Goal: Contribute content

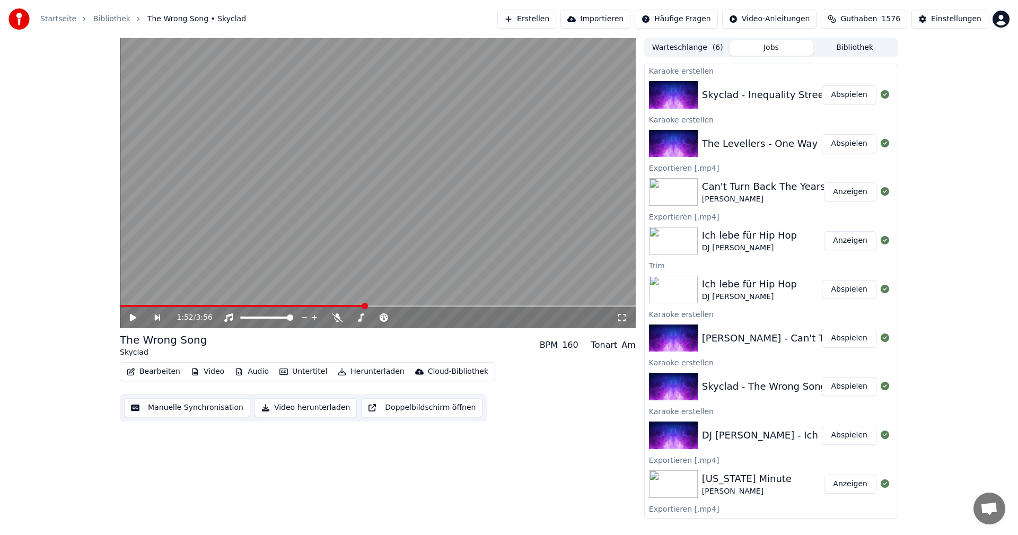
click at [834, 153] on button "Abspielen" at bounding box center [849, 143] width 55 height 19
click at [478, 188] on video at bounding box center [378, 183] width 516 height 290
click at [310, 408] on button "Video herunterladen" at bounding box center [305, 407] width 102 height 19
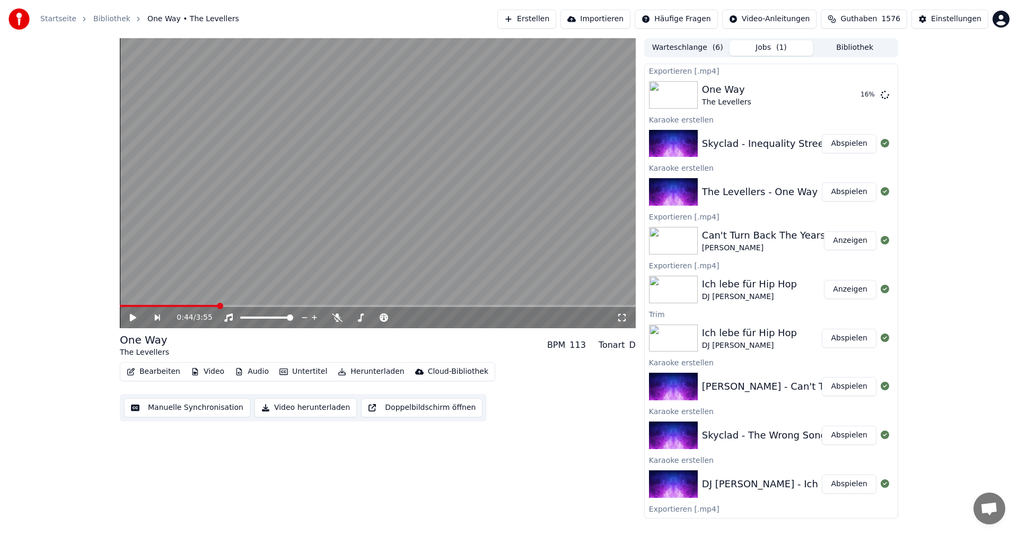
click at [831, 440] on button "Abspielen" at bounding box center [849, 435] width 55 height 19
click at [411, 229] on video at bounding box center [378, 183] width 516 height 290
click at [305, 404] on button "Video herunterladen" at bounding box center [305, 407] width 102 height 19
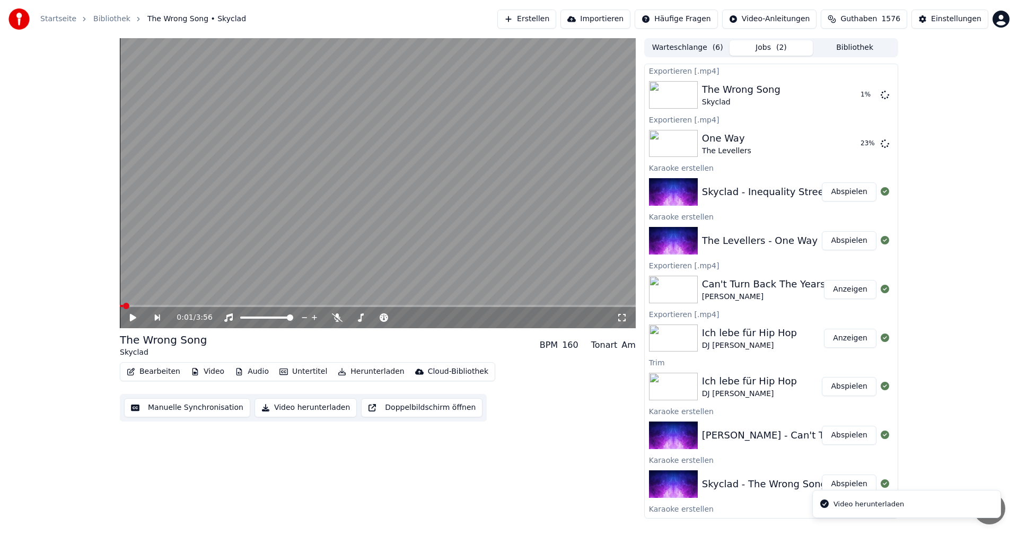
click at [831, 197] on button "Abspielen" at bounding box center [849, 191] width 55 height 19
click at [136, 319] on icon at bounding box center [140, 317] width 25 height 8
click at [204, 374] on button "Video" at bounding box center [208, 371] width 42 height 15
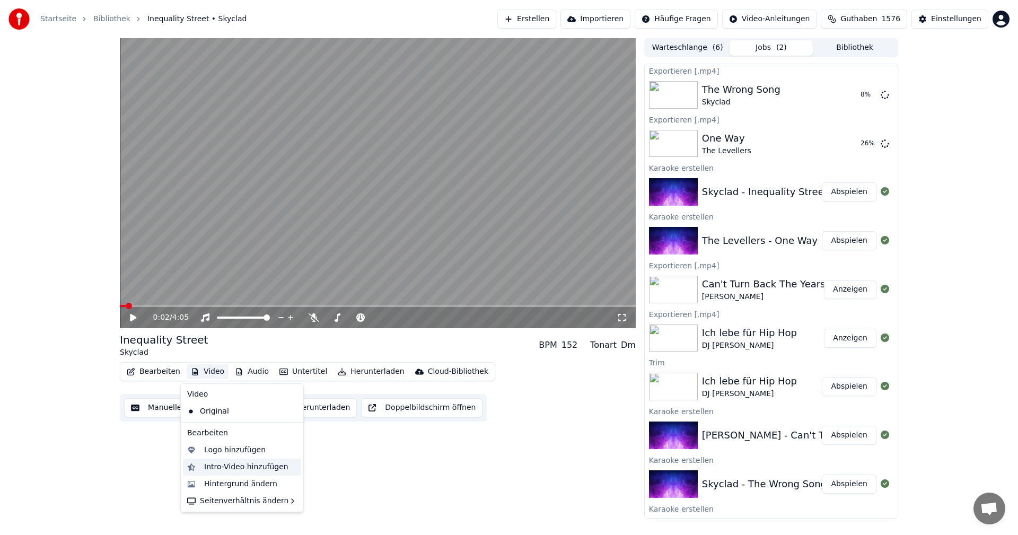
click at [224, 463] on div "Intro-Video hinzufügen" at bounding box center [246, 467] width 84 height 11
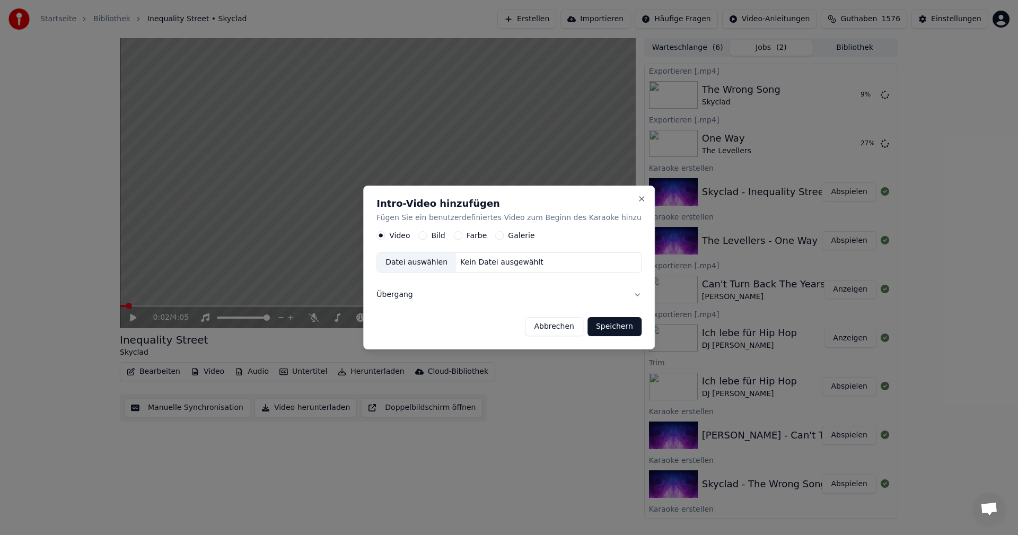
click at [444, 234] on label "Bild" at bounding box center [438, 235] width 14 height 7
click at [427, 234] on button "Bild" at bounding box center [422, 236] width 8 height 8
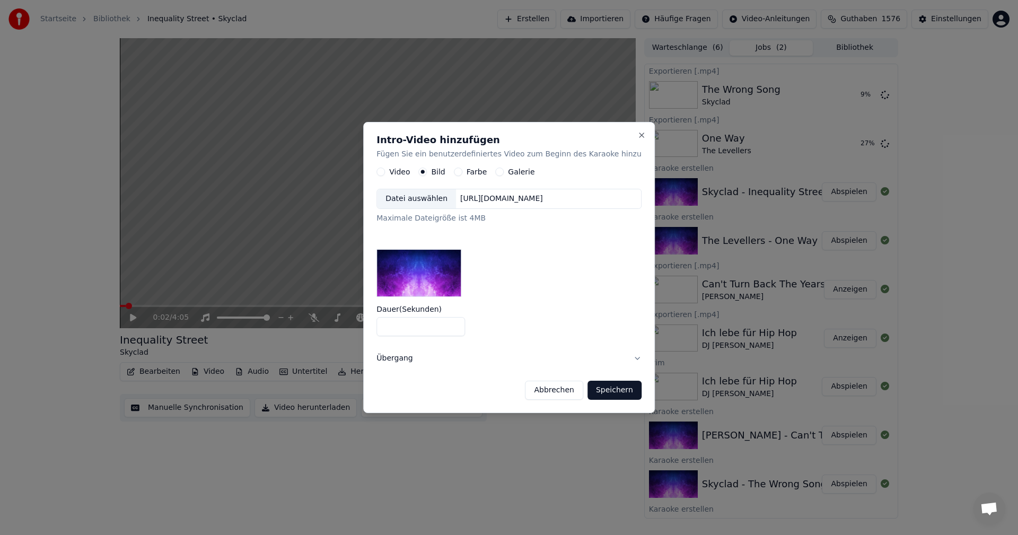
click at [424, 327] on input "*" at bounding box center [420, 326] width 89 height 19
type input "*"
click at [606, 390] on button "Speichern" at bounding box center [614, 390] width 54 height 19
